Goal: Register for event/course

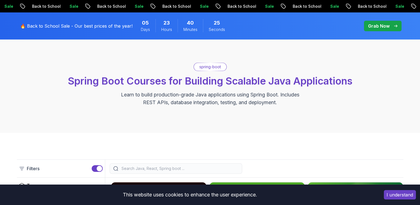
click at [404, 195] on button "I understand" at bounding box center [400, 194] width 32 height 9
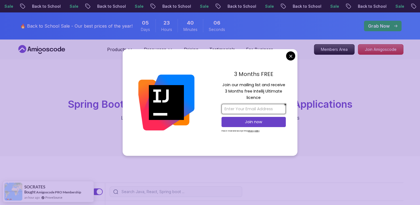
click at [266, 109] on input "email" at bounding box center [254, 109] width 64 height 10
type input "dexcomartscompany@gmail.com"
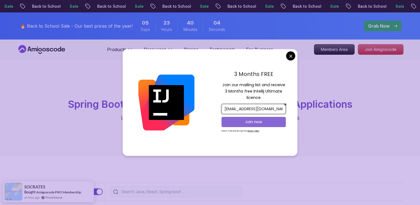
click at [262, 119] on p "Join now" at bounding box center [254, 122] width 52 height 6
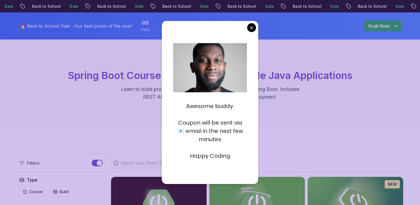
scroll to position [31, 0]
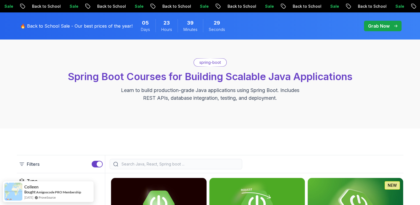
scroll to position [28, 0]
click at [390, 25] on div "Grab Now" at bounding box center [383, 26] width 29 height 7
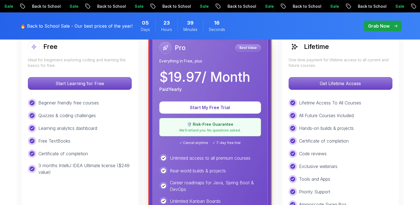
scroll to position [171, 0]
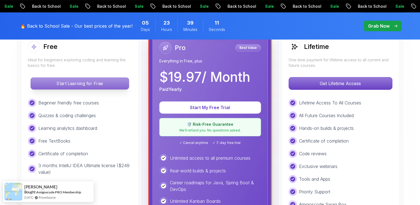
click at [108, 83] on p "Start Learning for Free" at bounding box center [80, 84] width 98 height 12
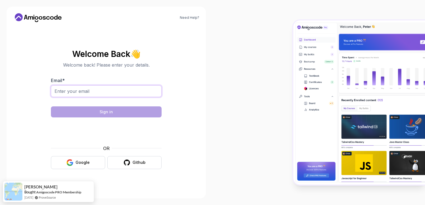
click at [111, 93] on input "Email *" at bounding box center [106, 91] width 111 height 12
type input "dexcomartscompany@gmail.com"
click at [82, 167] on button "Google" at bounding box center [78, 162] width 54 height 13
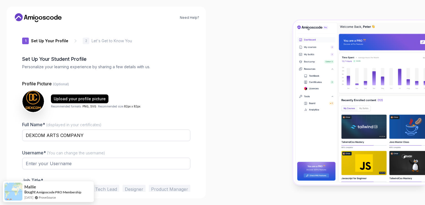
type input "happyfalconab502"
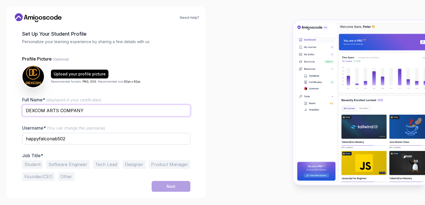
click at [89, 109] on input "DEXCOM ARTS COMPANY" at bounding box center [106, 111] width 168 height 12
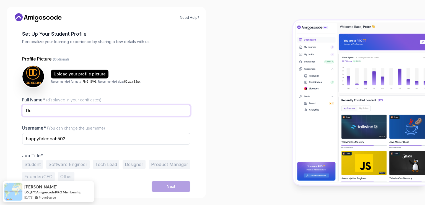
type input "[PERSON_NAME]"
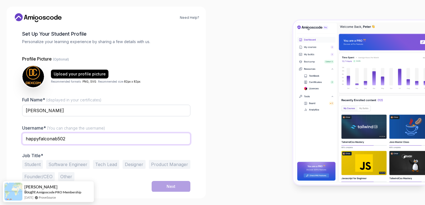
drag, startPoint x: 65, startPoint y: 137, endPoint x: 13, endPoint y: 135, distance: 52.3
click at [13, 135] on div "Need Help? 1 Set Up Your Profile 1 Set Up Your Profile 2 Let's Get to Know You …" at bounding box center [106, 103] width 199 height 192
drag, startPoint x: 48, startPoint y: 138, endPoint x: 0, endPoint y: 144, distance: 47.9
click at [0, 144] on div "Need Help? 1 Set Up Your Profile 1 Set Up Your Profile 2 Let's Get to Know You …" at bounding box center [106, 102] width 212 height 205
type input "Dexcom09"
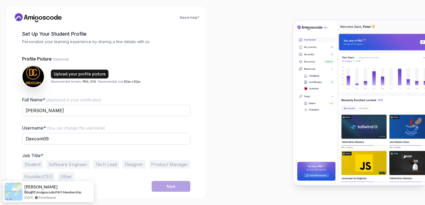
click at [81, 73] on div "Upload your profile picture" at bounding box center [80, 74] width 52 height 6
click at [31, 163] on button "Student" at bounding box center [32, 164] width 21 height 9
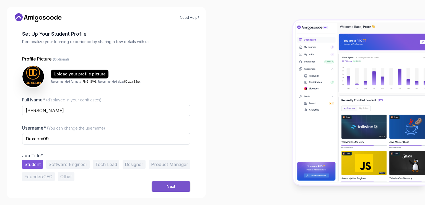
click at [168, 188] on div "Next" at bounding box center [170, 187] width 9 height 6
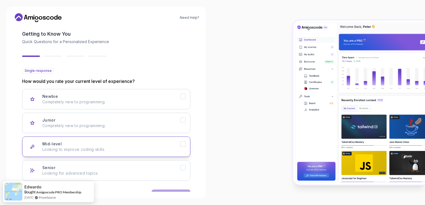
scroll to position [42, 0]
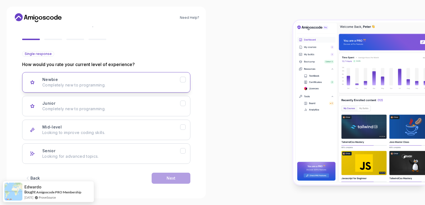
click at [164, 83] on p "Completely new to programming." at bounding box center [111, 85] width 138 height 6
click at [178, 178] on button "Next" at bounding box center [170, 178] width 39 height 11
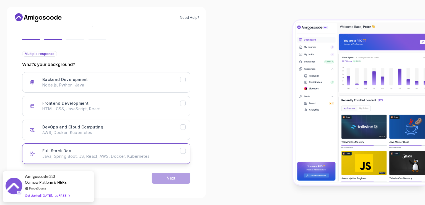
click at [150, 158] on p "Java, Spring Boot, JS, React, AWS, Docker, Kubernetes" at bounding box center [111, 157] width 138 height 6
click at [178, 175] on button "Next" at bounding box center [170, 178] width 39 height 11
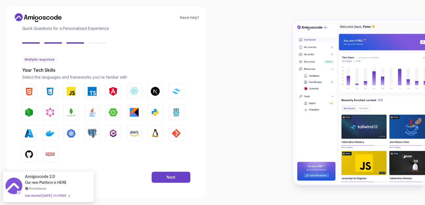
scroll to position [36, 0]
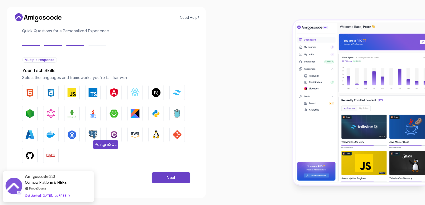
click at [98, 135] on button "PostgreSQL" at bounding box center [92, 134] width 15 height 15
click at [112, 114] on img "button" at bounding box center [113, 113] width 9 height 9
click at [28, 152] on img "button" at bounding box center [29, 155] width 9 height 9
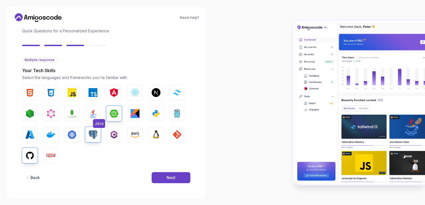
click at [88, 111] on button "Java" at bounding box center [92, 113] width 15 height 15
click at [50, 134] on img "button" at bounding box center [50, 134] width 9 height 9
click at [158, 176] on button "Next" at bounding box center [170, 177] width 39 height 11
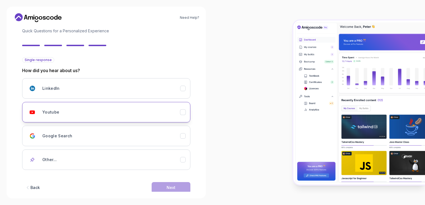
click at [131, 117] on div "Youtube" at bounding box center [111, 112] width 138 height 11
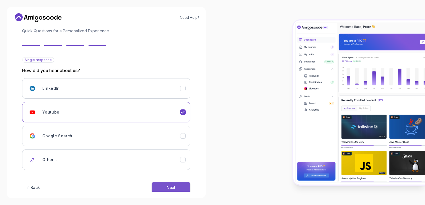
click at [164, 186] on button "Next" at bounding box center [170, 187] width 39 height 11
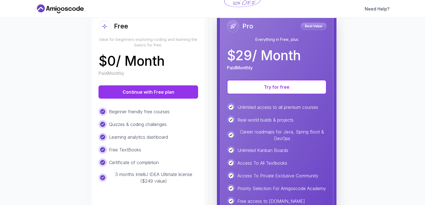
scroll to position [70, 0]
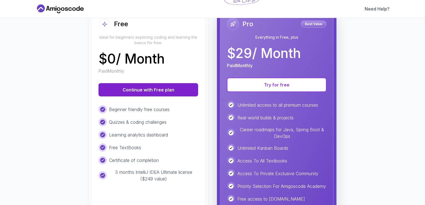
click at [177, 90] on button "Continue with Free plan" at bounding box center [148, 89] width 100 height 13
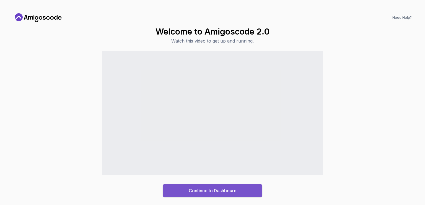
click at [248, 188] on button "Continue to Dashboard" at bounding box center [213, 190] width 100 height 13
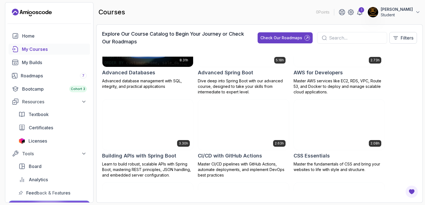
scroll to position [42, 0]
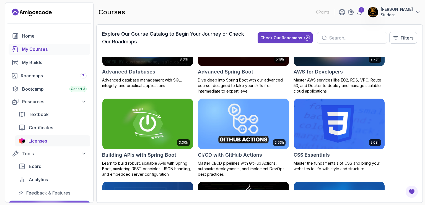
click at [40, 136] on link "Licenses" at bounding box center [52, 140] width 75 height 11
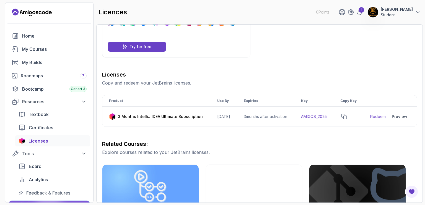
scroll to position [35, 0]
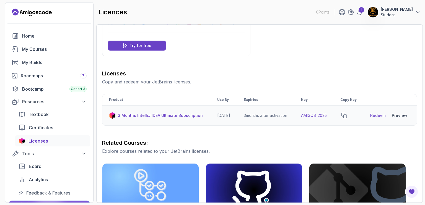
click at [379, 118] on link "Redeem" at bounding box center [377, 116] width 15 height 6
drag, startPoint x: 303, startPoint y: 118, endPoint x: 335, endPoint y: 118, distance: 32.1
click at [333, 118] on td "AMIGOS_2025" at bounding box center [313, 116] width 39 height 20
copy td "AMIGOS_2025"
drag, startPoint x: 424, startPoint y: 94, endPoint x: 424, endPoint y: 78, distance: 15.5
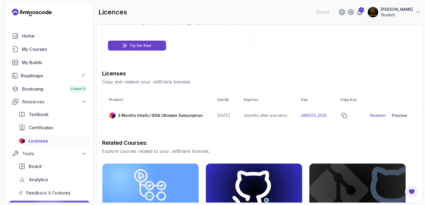
click at [424, 78] on section "0 Points 1 [PERSON_NAME] Student Home My Courses My Builds Roadmaps 7 Bootcamp …" at bounding box center [212, 102] width 425 height 205
click at [392, 65] on div "6 Month Ultimate License Pro Feature Get a personal-use license for 6 months of…" at bounding box center [259, 162] width 315 height 334
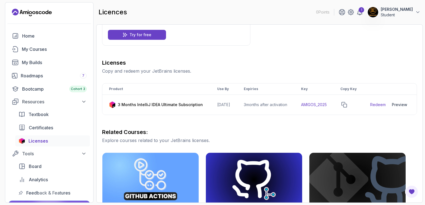
scroll to position [0, 0]
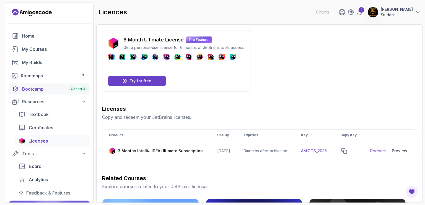
click at [41, 92] on div "Bootcamp Cohort 3" at bounding box center [54, 89] width 64 height 7
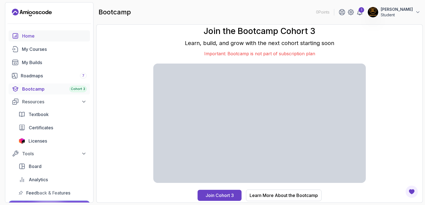
click at [27, 38] on div "Home" at bounding box center [54, 36] width 64 height 7
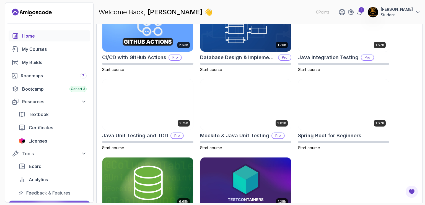
scroll to position [191, 0]
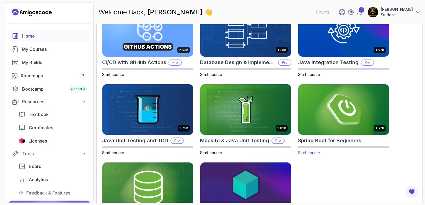
click at [326, 127] on img at bounding box center [343, 109] width 95 height 53
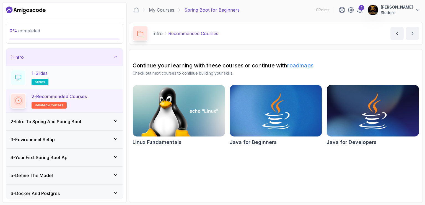
click at [67, 75] on div "1 - Slides slides" at bounding box center [65, 77] width 108 height 15
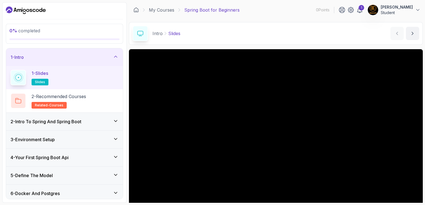
scroll to position [28, 0]
